Goal: Use online tool/utility: Utilize a website feature to perform a specific function

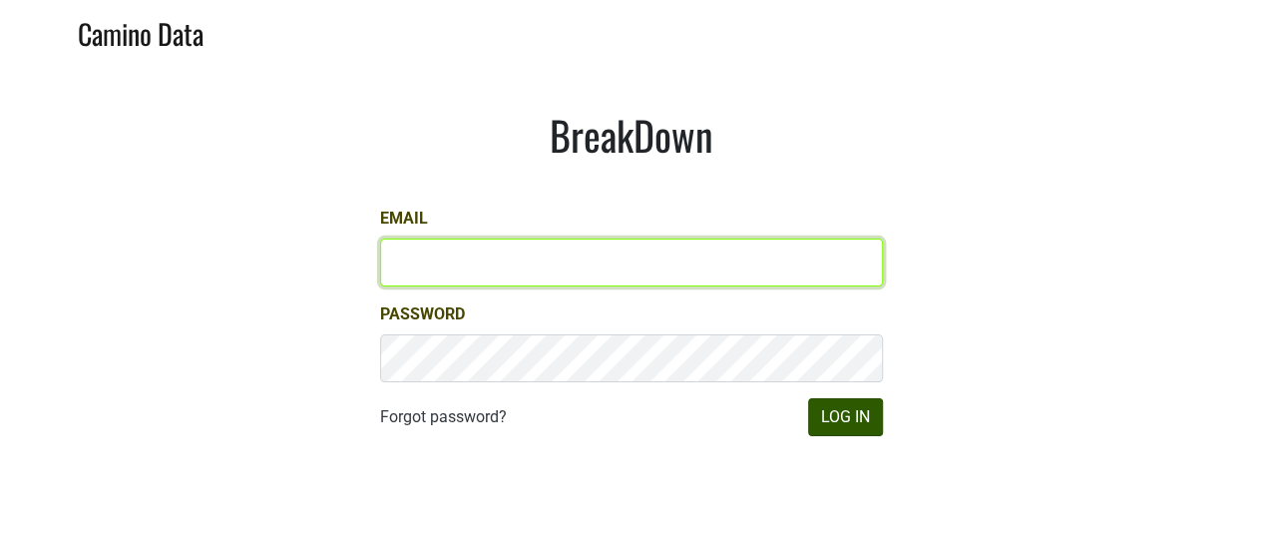
type input "[EMAIL_ADDRESS][DOMAIN_NAME]"
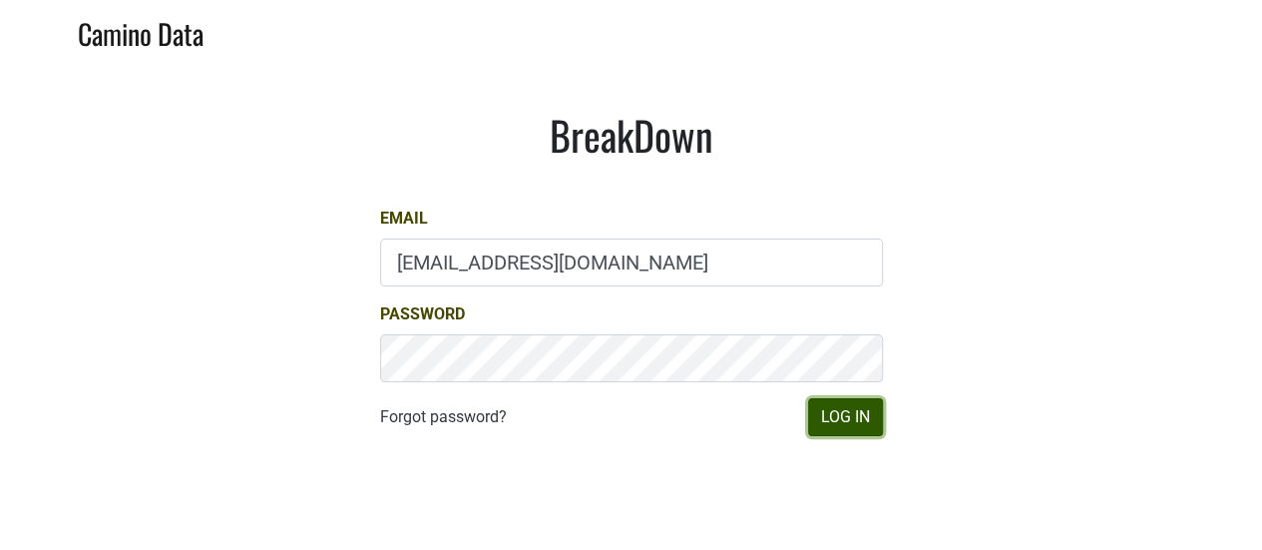
click at [841, 410] on button "Log In" at bounding box center [845, 417] width 75 height 38
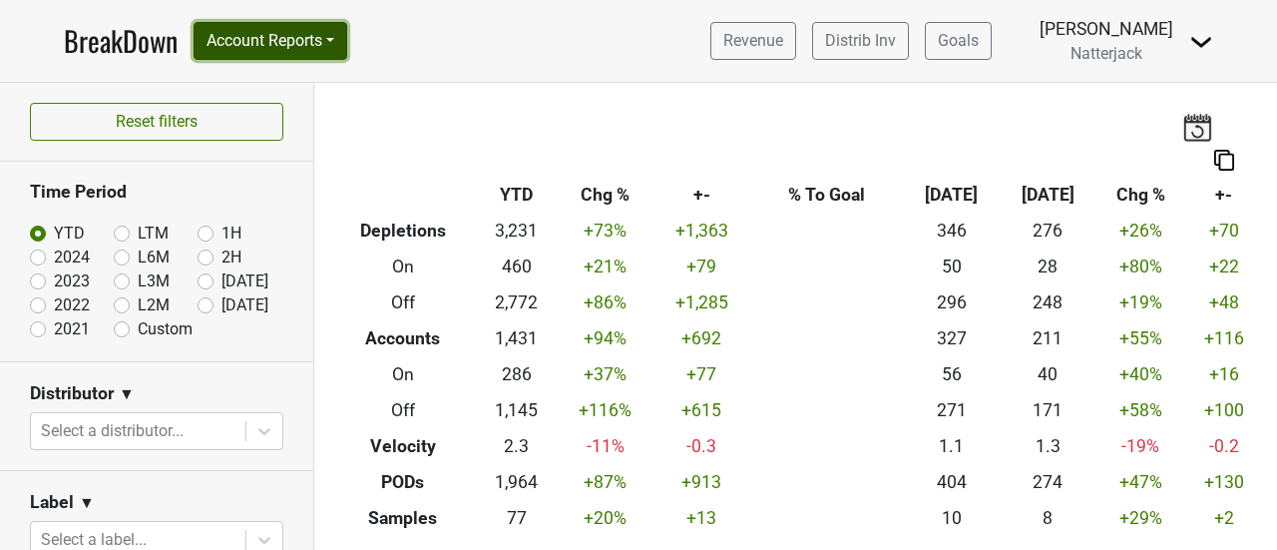
click at [342, 41] on button "Account Reports" at bounding box center [271, 41] width 154 height 38
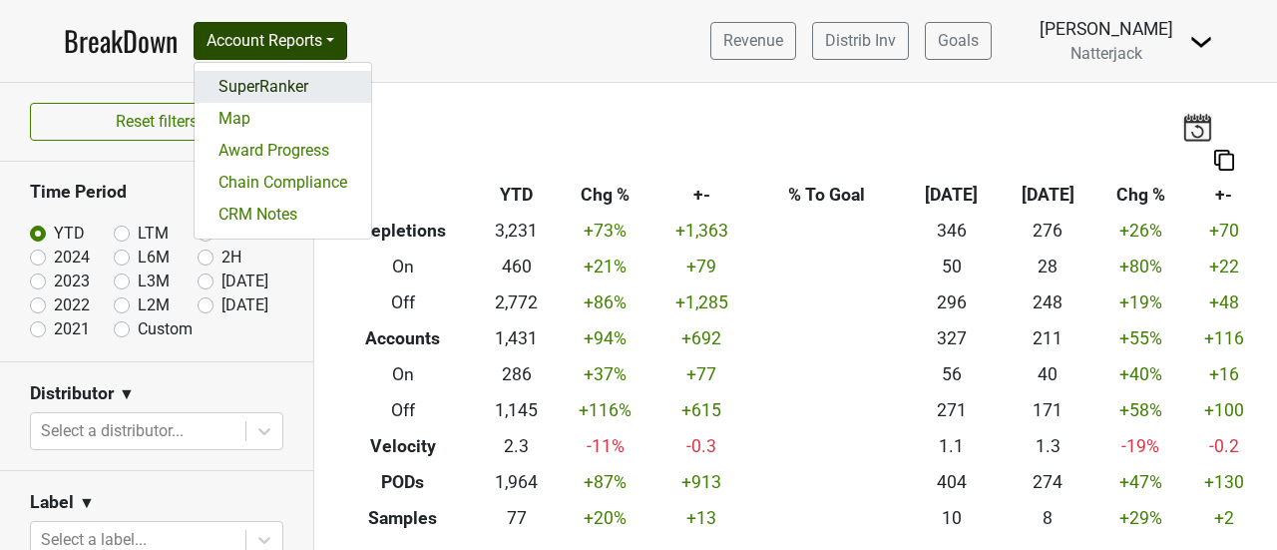
click at [295, 95] on link "SuperRanker" at bounding box center [283, 87] width 177 height 32
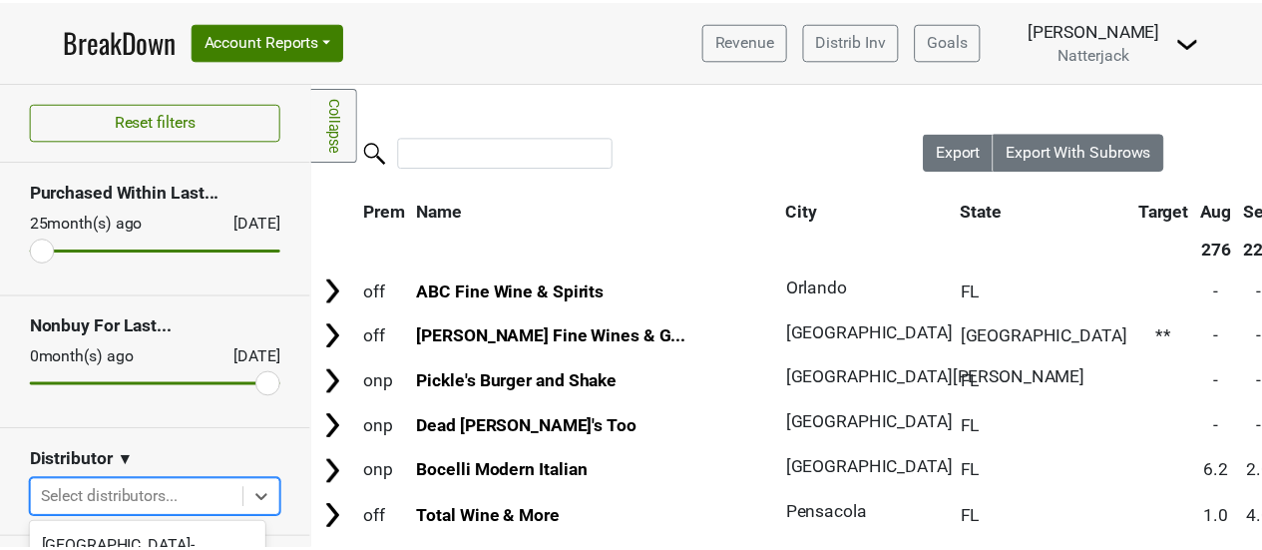
scroll to position [273, 0]
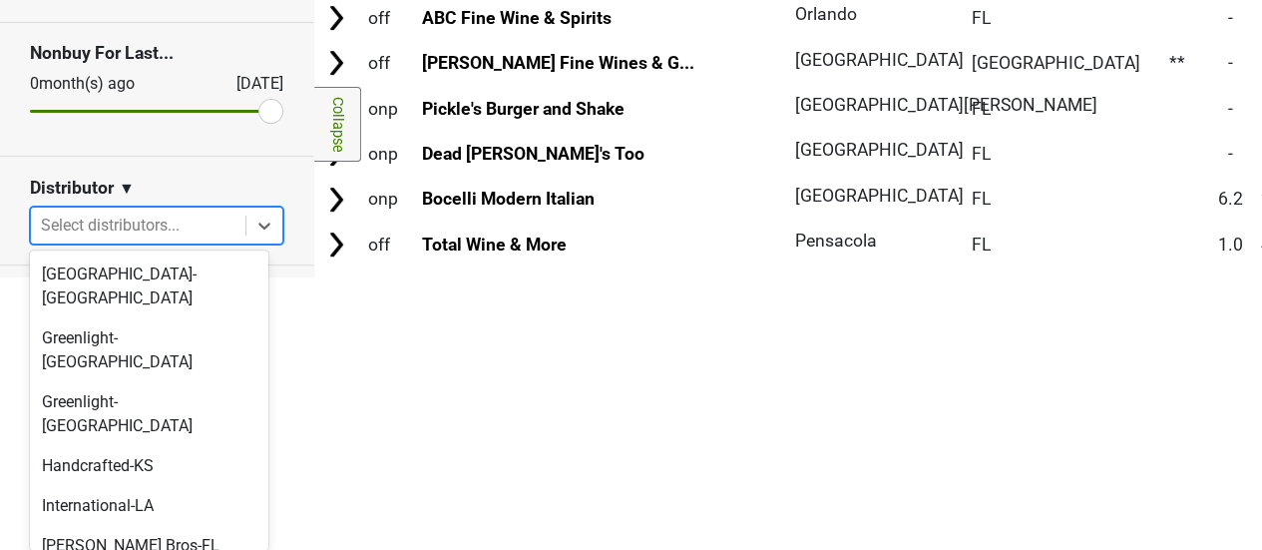
click at [156, 276] on body "BreakDown Account Reports SuperRanker Map Award Progress Chain Compliance CRM N…" at bounding box center [631, 2] width 1262 height 550
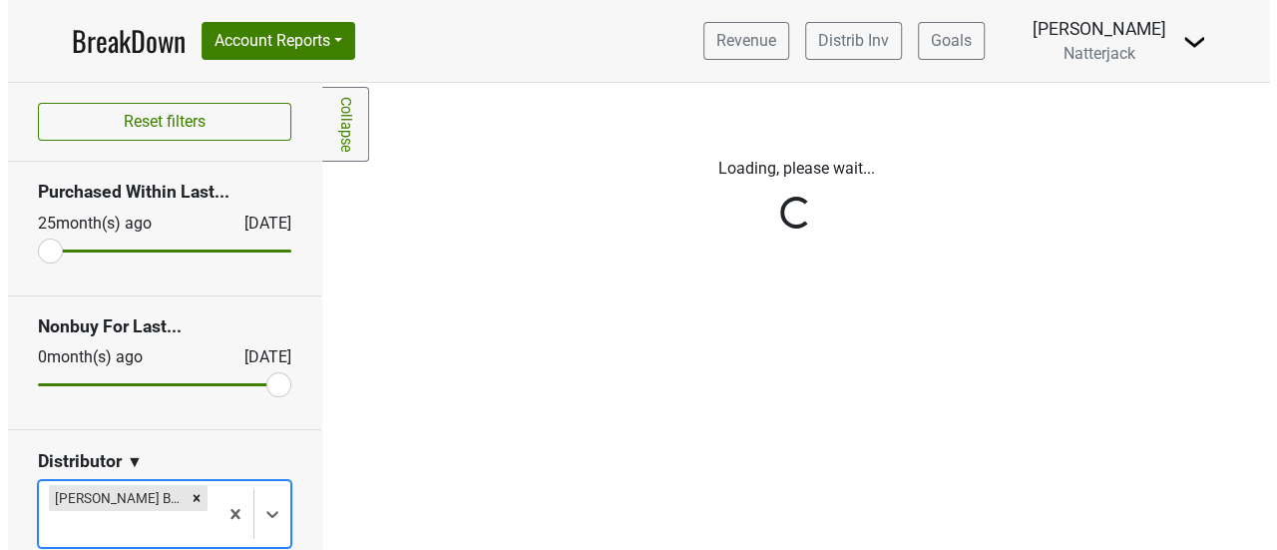
scroll to position [0, 0]
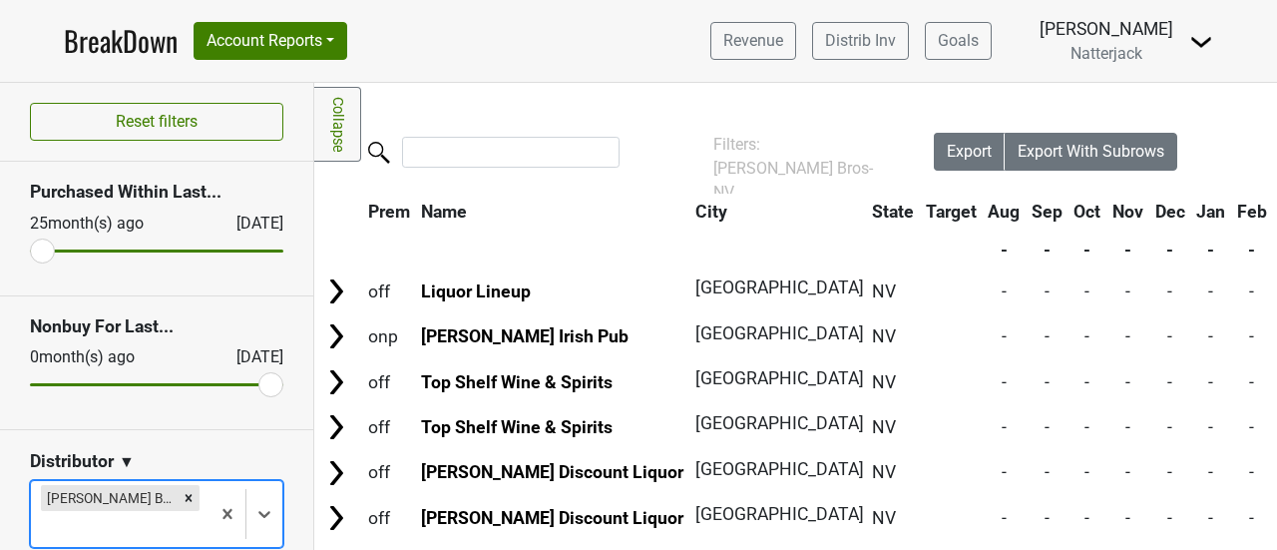
click at [339, 145] on link "Collapse" at bounding box center [337, 124] width 47 height 75
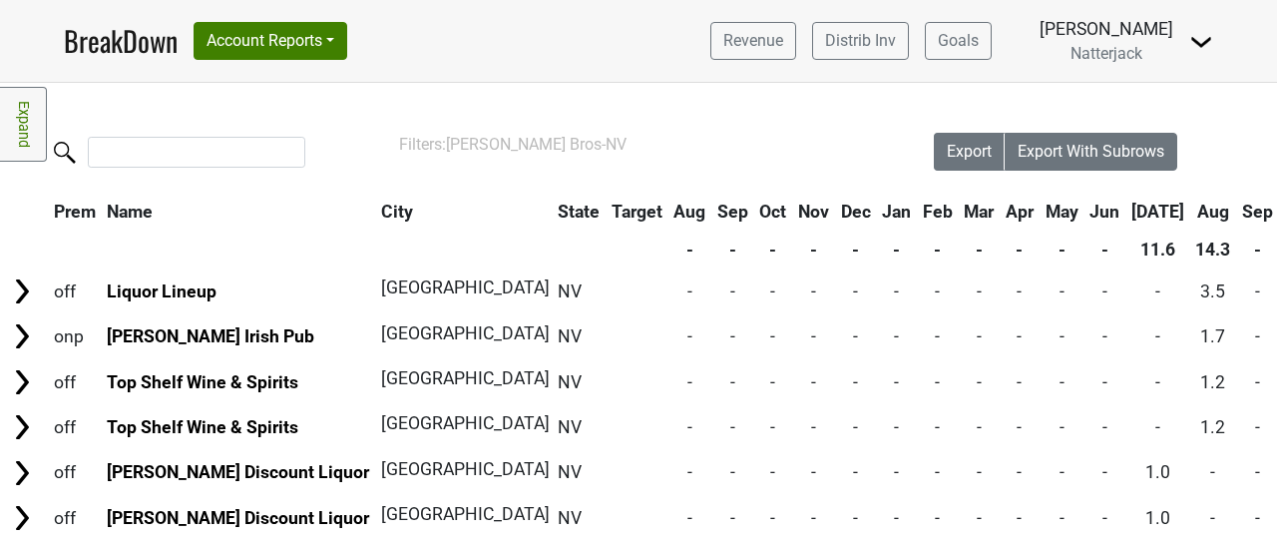
click at [28, 138] on link "Expand" at bounding box center [23, 124] width 47 height 75
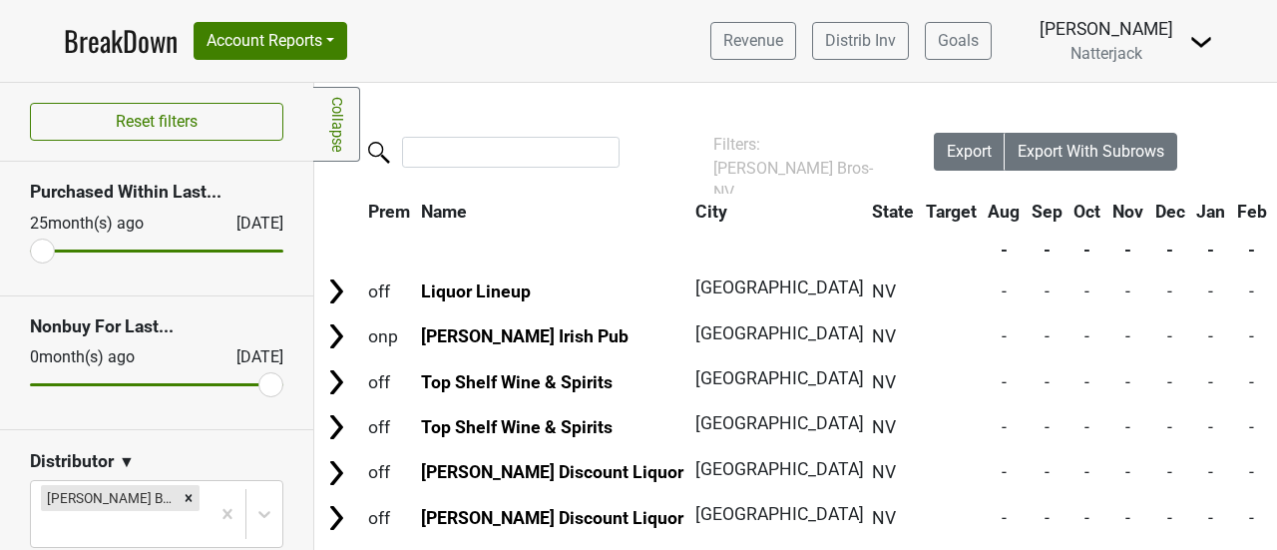
click at [327, 118] on link "Collapse" at bounding box center [336, 124] width 47 height 75
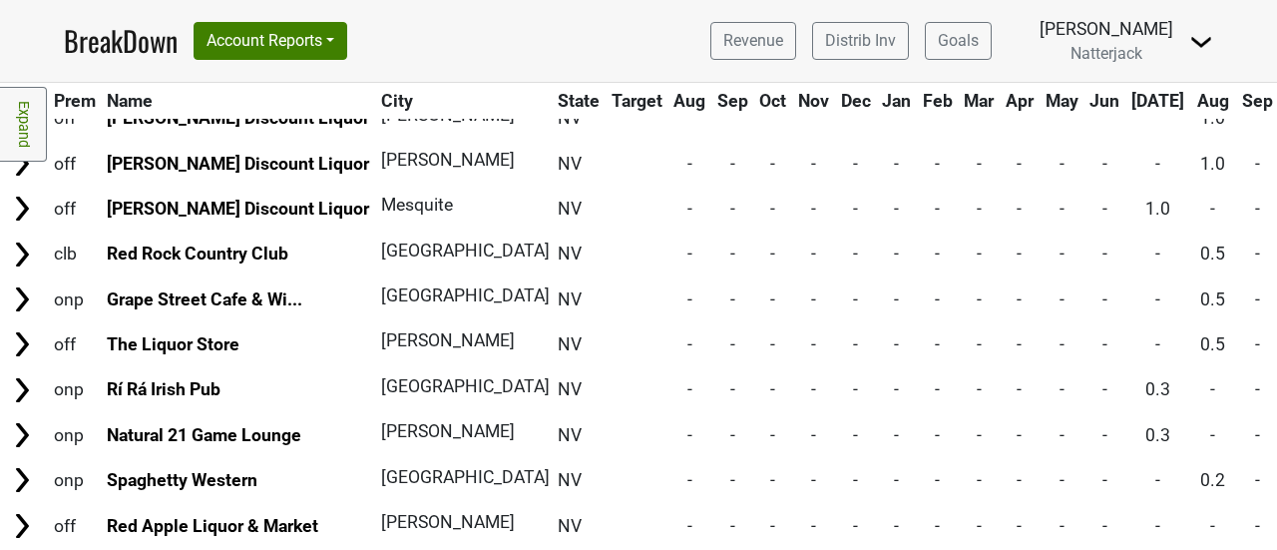
scroll to position [1030, 0]
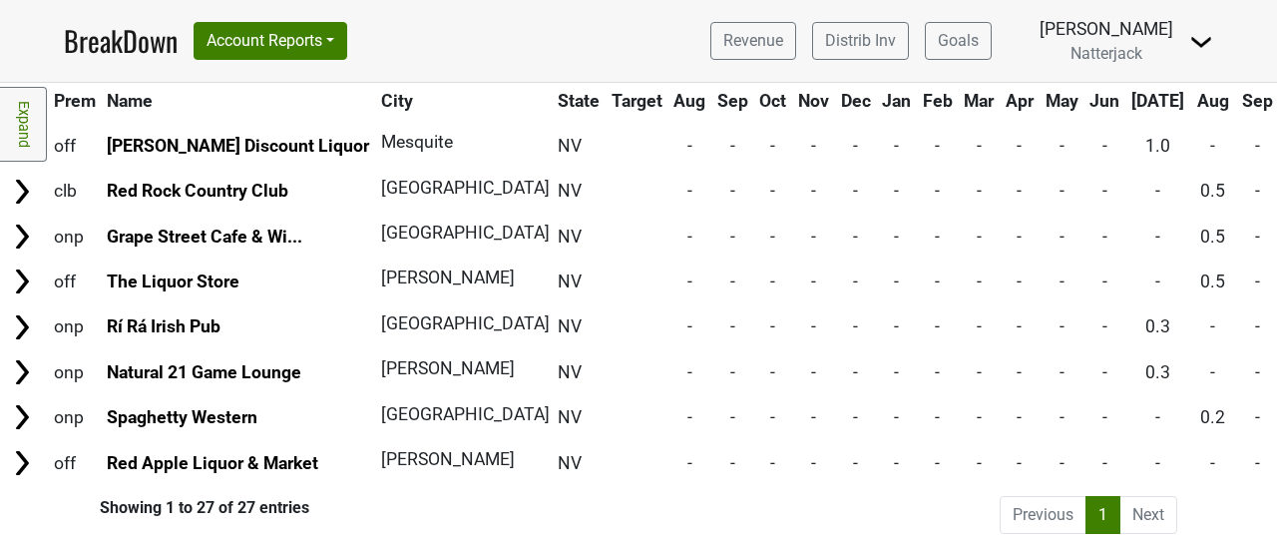
click at [1121, 496] on li "Next" at bounding box center [1149, 515] width 57 height 38
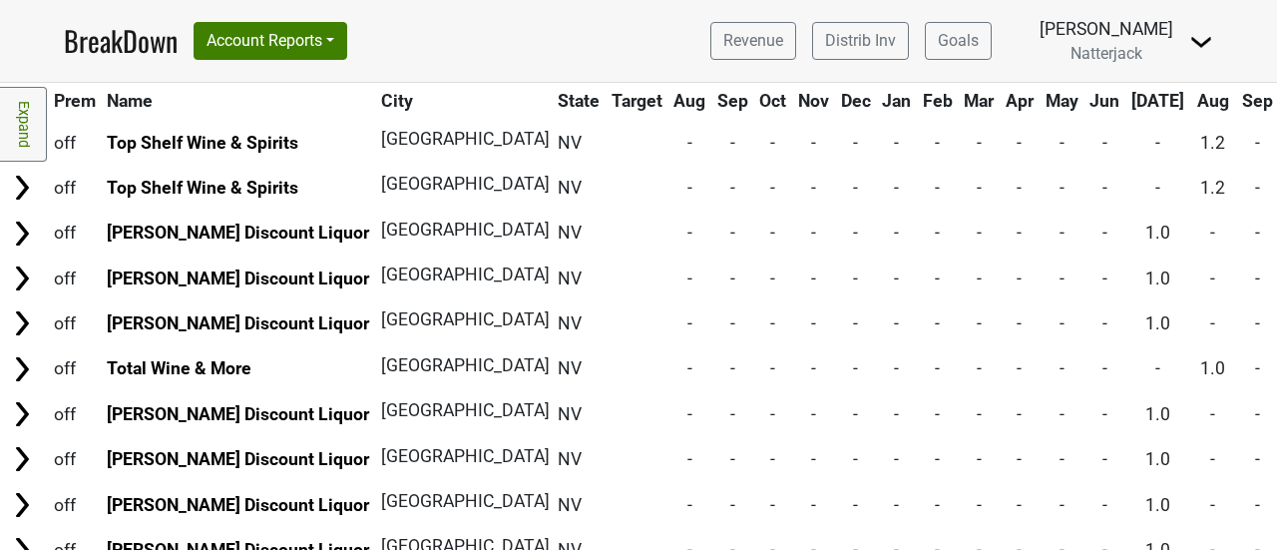
scroll to position [0, 0]
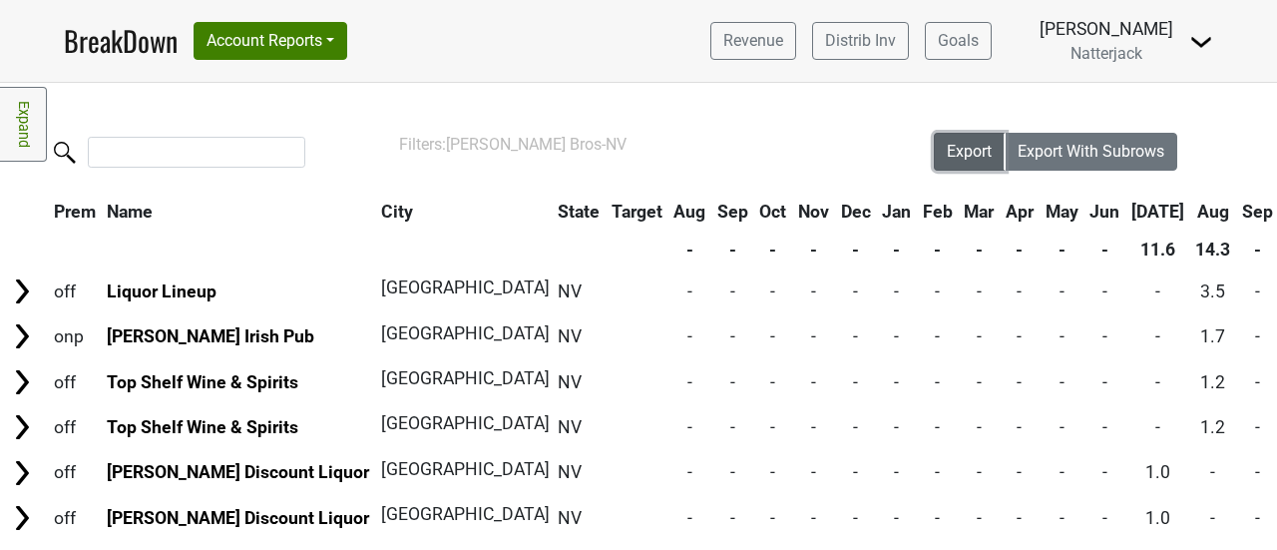
click at [964, 151] on span "Export" at bounding box center [969, 151] width 45 height 19
